Goal: Navigation & Orientation: Find specific page/section

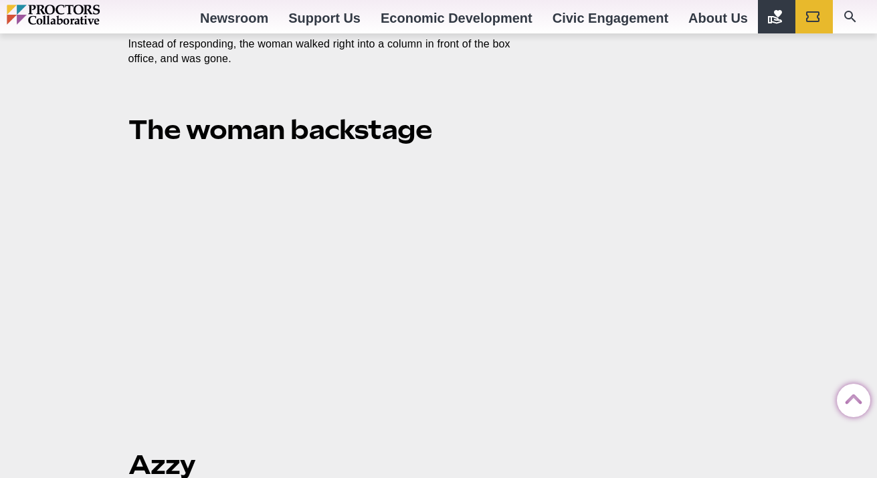
scroll to position [2974, 0]
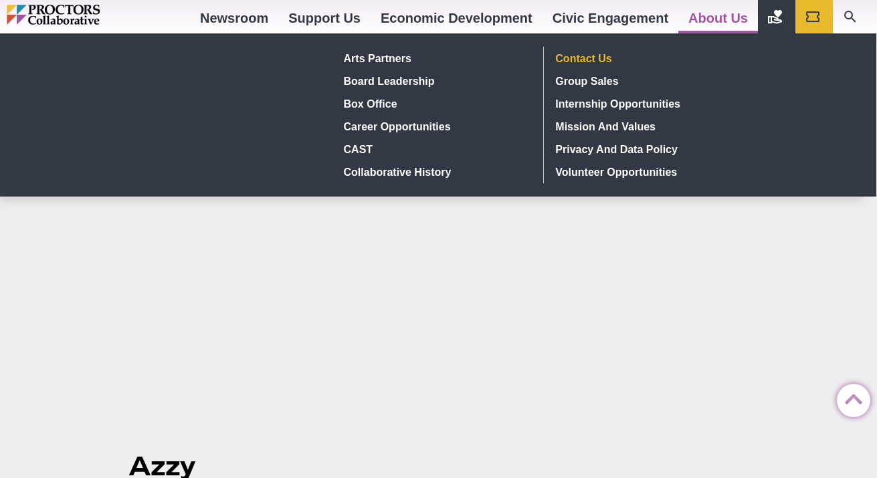
click at [576, 60] on link "Contact Us" at bounding box center [647, 58] width 195 height 23
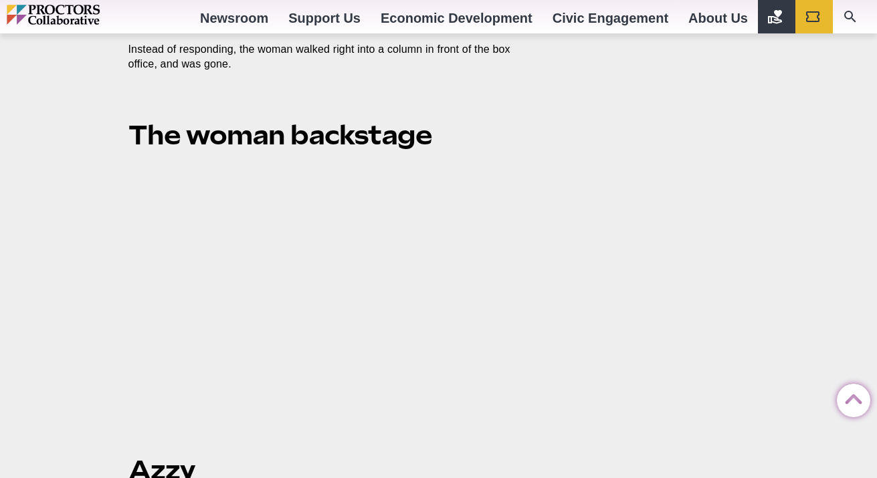
scroll to position [2719, 0]
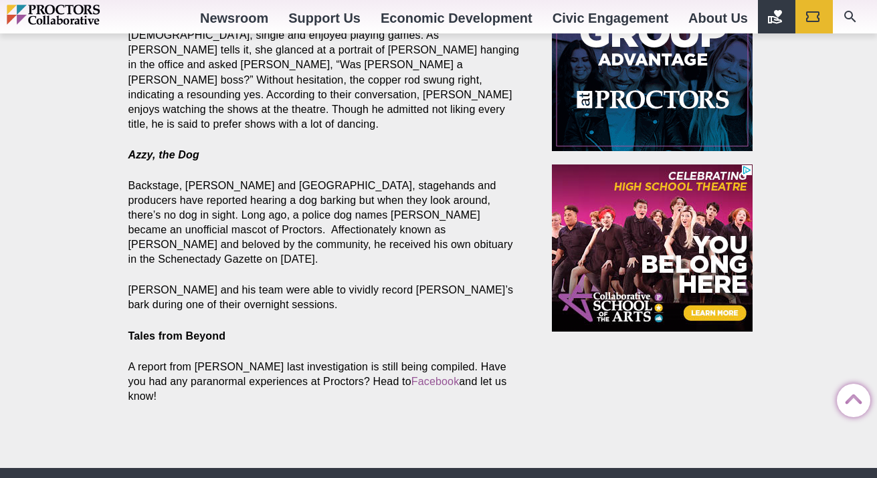
scroll to position [1459, 0]
